Goal: Find specific page/section: Find specific page/section

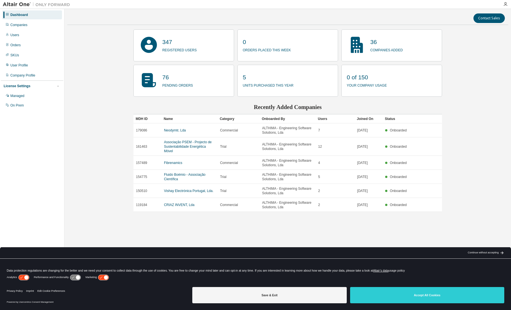
click at [364, 119] on div "Joined On" at bounding box center [369, 118] width 24 height 9
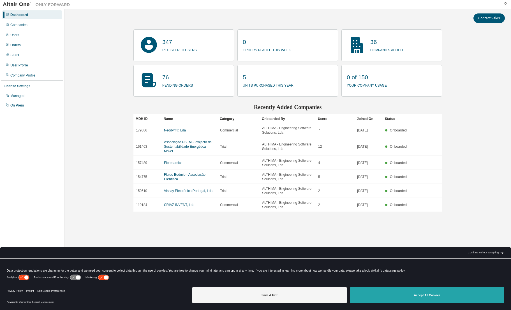
click at [421, 299] on button "Accept All Cookies" at bounding box center [427, 295] width 154 height 16
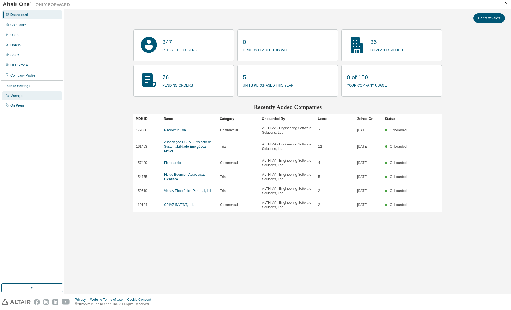
click at [23, 95] on div "Managed" at bounding box center [17, 96] width 14 height 4
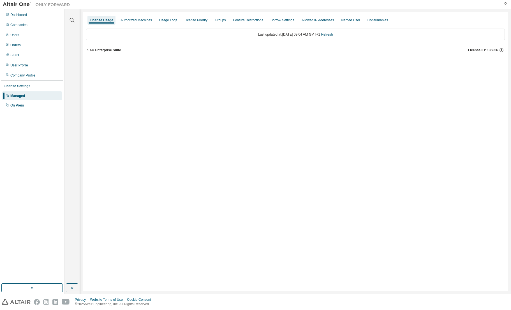
click at [88, 51] on icon "button" at bounding box center [87, 50] width 3 height 3
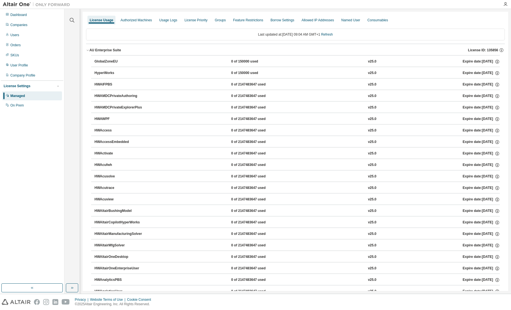
click at [87, 50] on icon "button" at bounding box center [87, 50] width 3 height 3
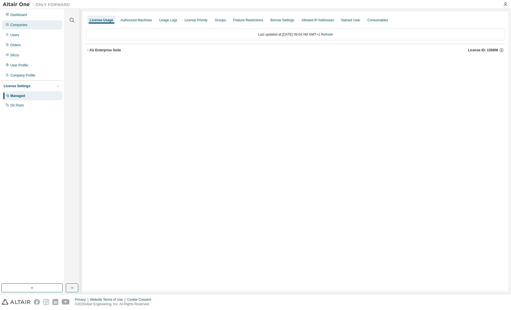
click at [22, 26] on div "Companies" at bounding box center [18, 25] width 17 height 4
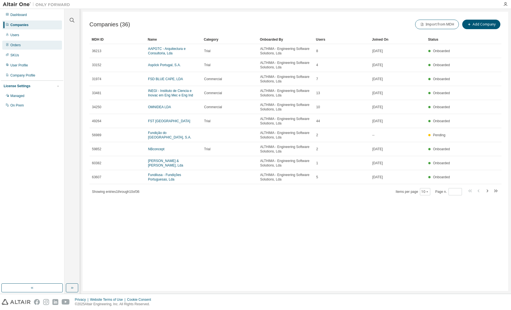
click at [20, 45] on div "Orders" at bounding box center [15, 45] width 10 height 4
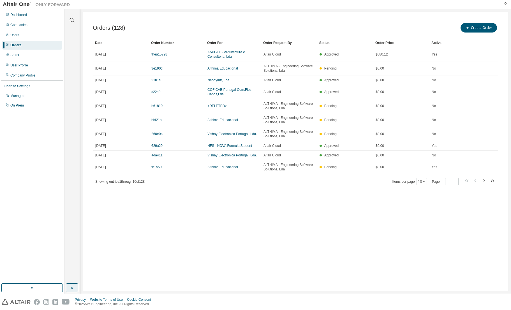
click at [70, 289] on icon "button" at bounding box center [72, 288] width 4 height 4
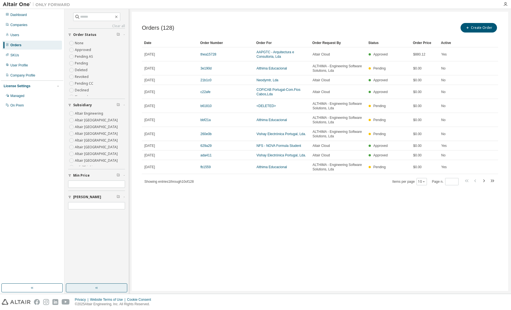
click at [87, 288] on button "button" at bounding box center [96, 288] width 61 height 9
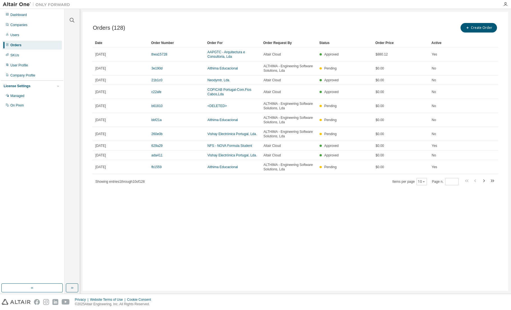
click at [326, 217] on div "Orders (128) Create Order Clear Load Save Save As Field Operator Value Select f…" at bounding box center [296, 151] width 426 height 279
